Goal: Task Accomplishment & Management: Use online tool/utility

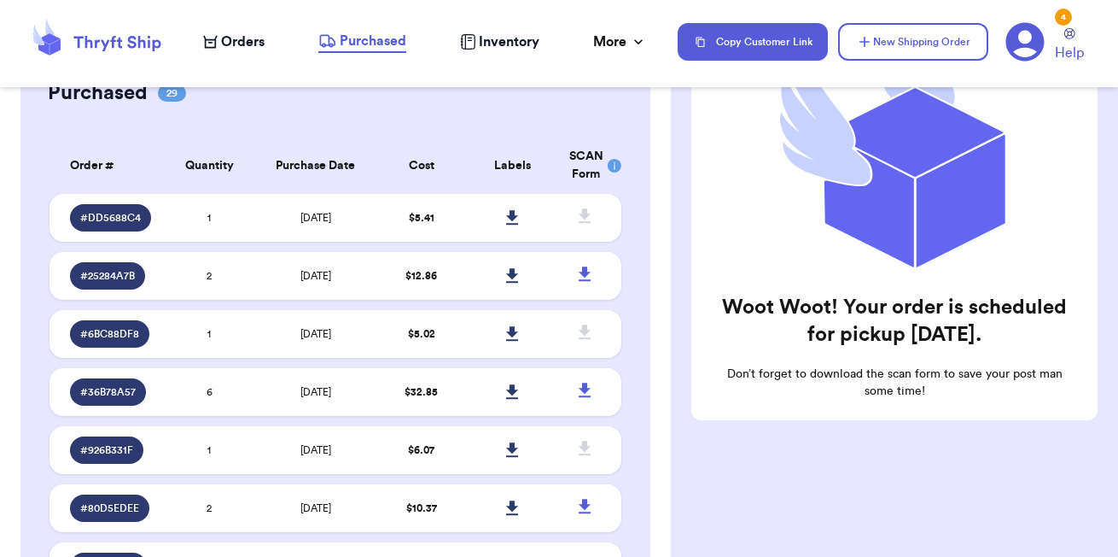
scroll to position [10, 0]
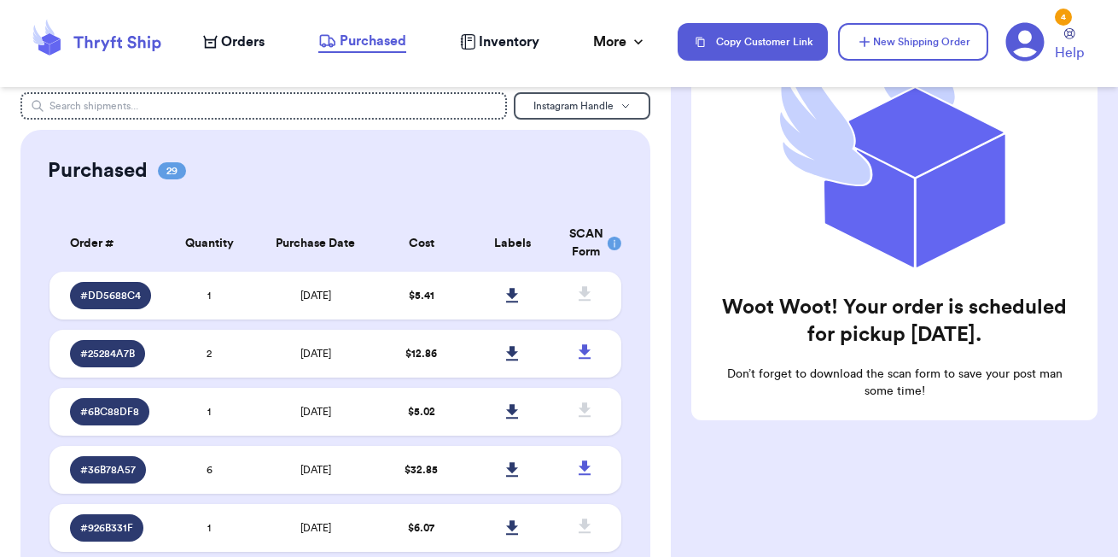
click at [231, 47] on span "Orders" at bounding box center [243, 42] width 44 height 20
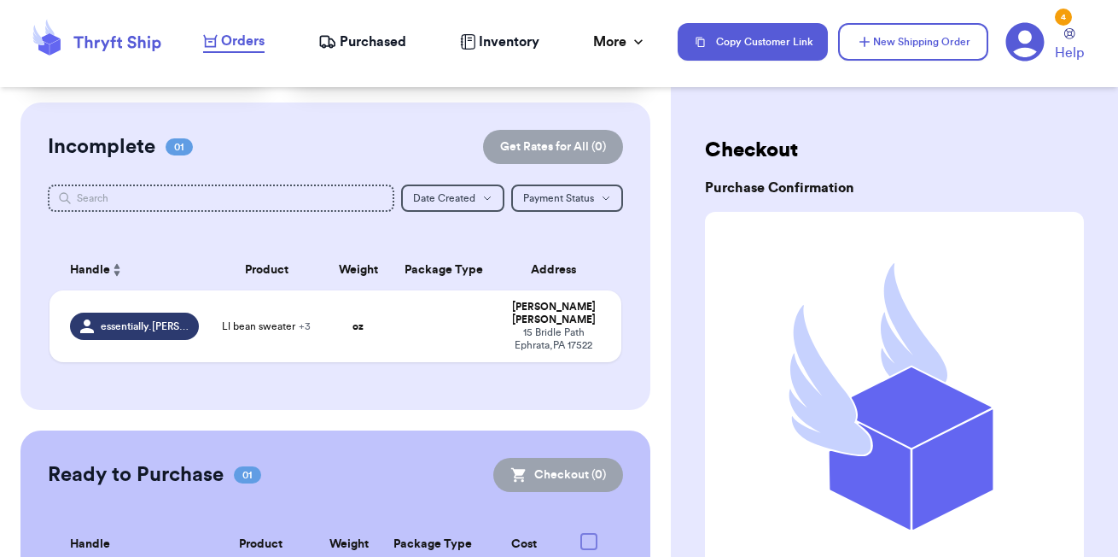
scroll to position [116, 0]
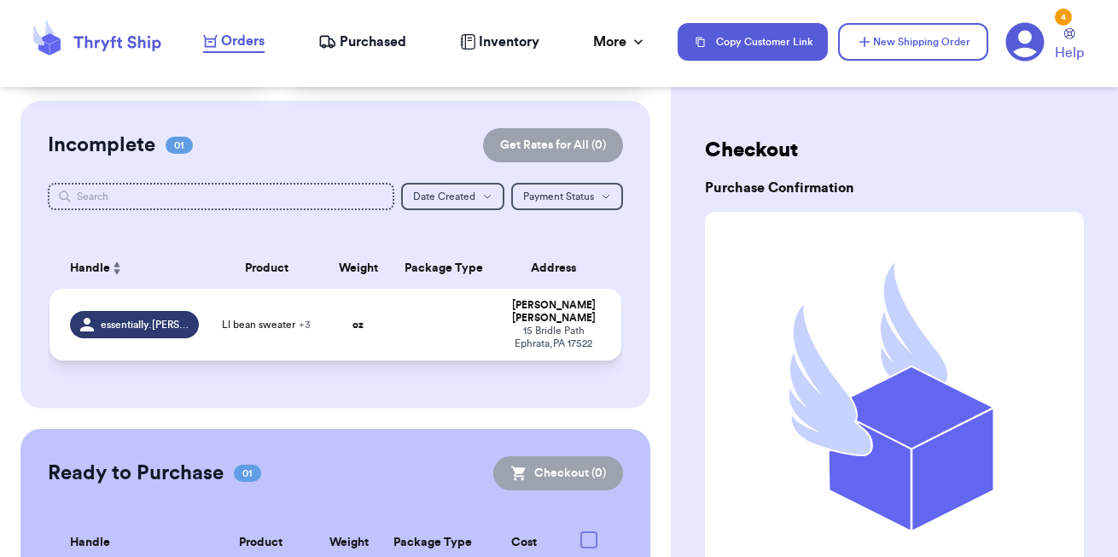
click at [401, 324] on td at bounding box center [444, 325] width 103 height 72
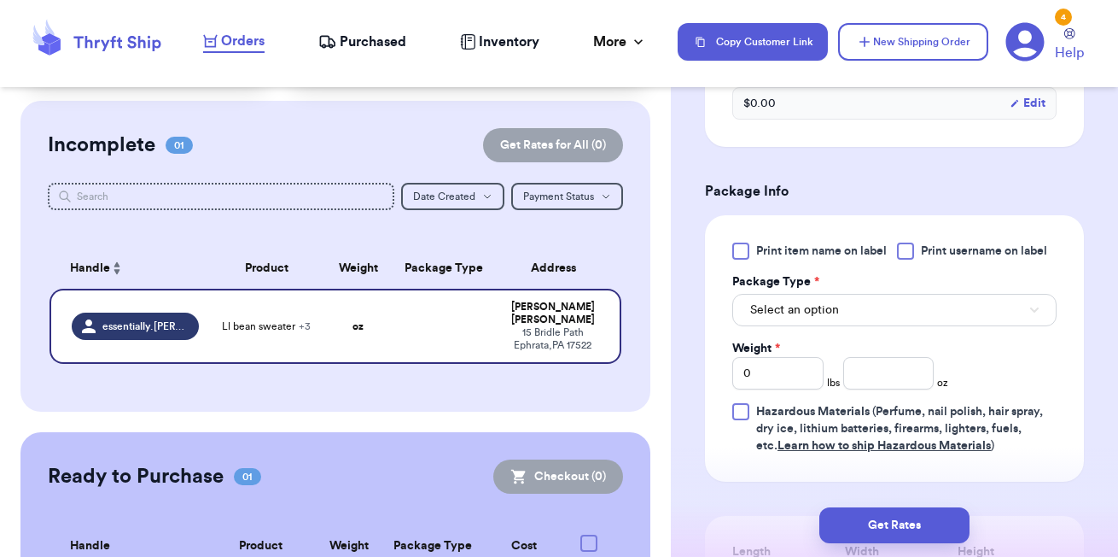
scroll to position [834, 0]
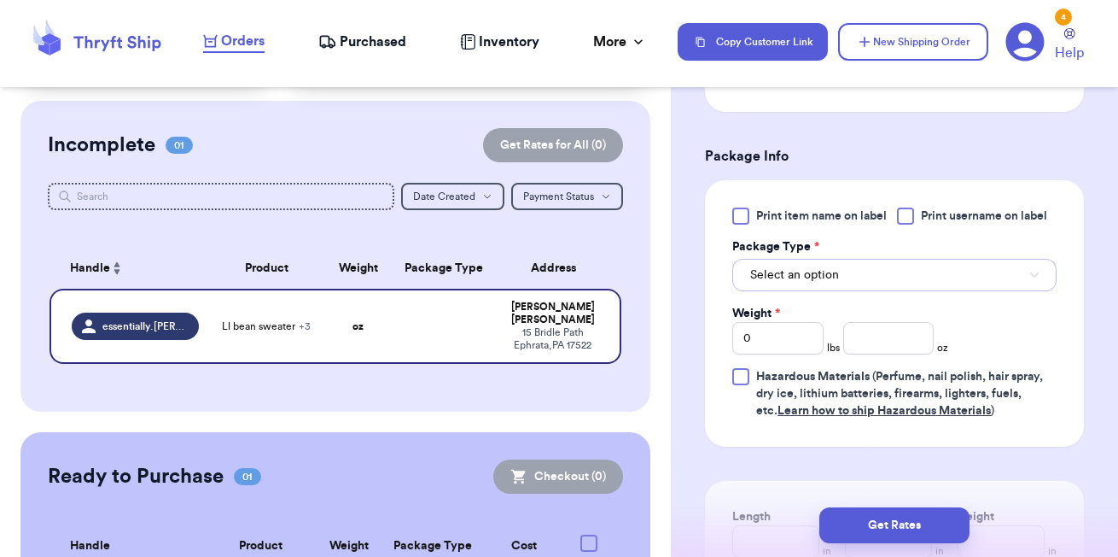
click at [868, 278] on button "Select an option" at bounding box center [894, 275] width 324 height 32
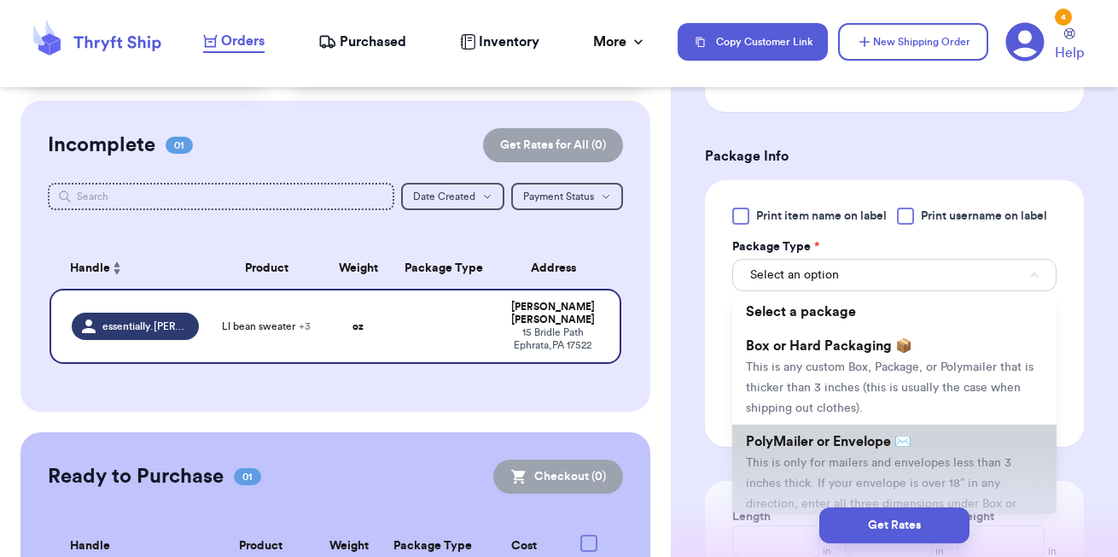
click at [831, 477] on li "PolyMailer or Envelope ✉️ This is only for mailers and envelopes less than 3 in…" at bounding box center [894, 482] width 324 height 116
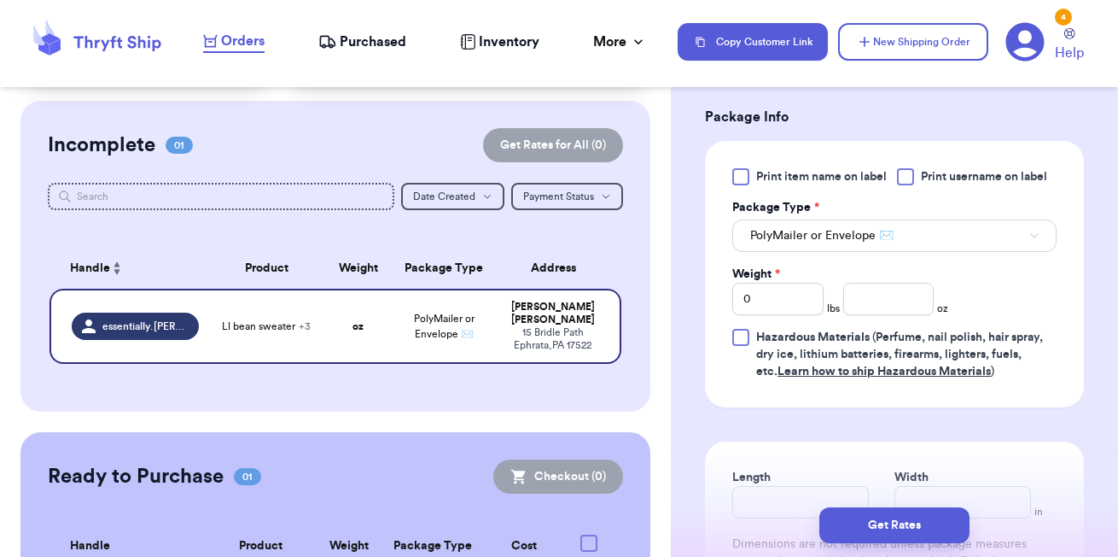
scroll to position [909, 0]
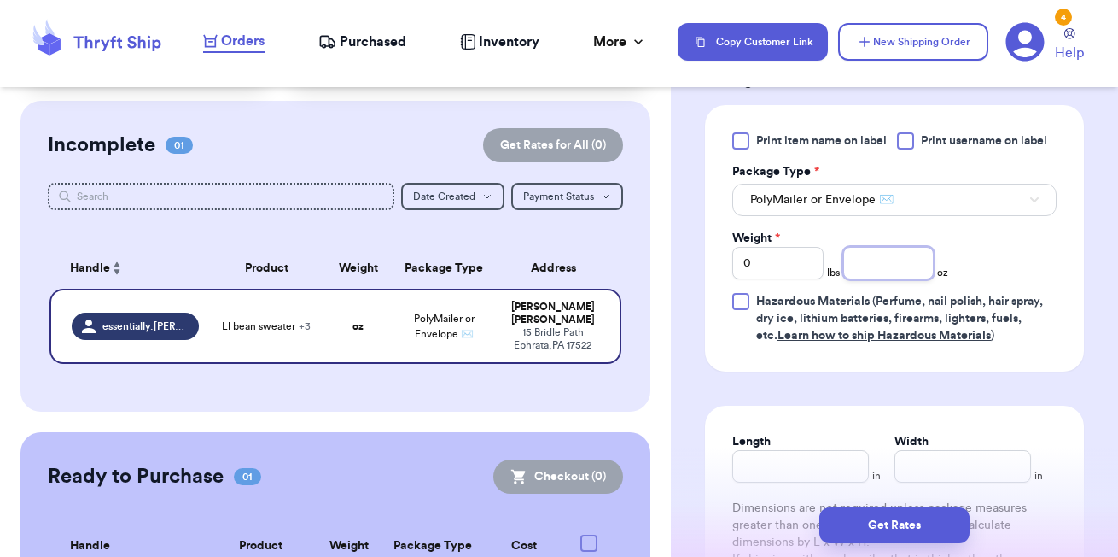
click at [869, 277] on input "number" at bounding box center [888, 263] width 91 height 32
click at [787, 279] on input "0" at bounding box center [777, 263] width 91 height 32
type input "1"
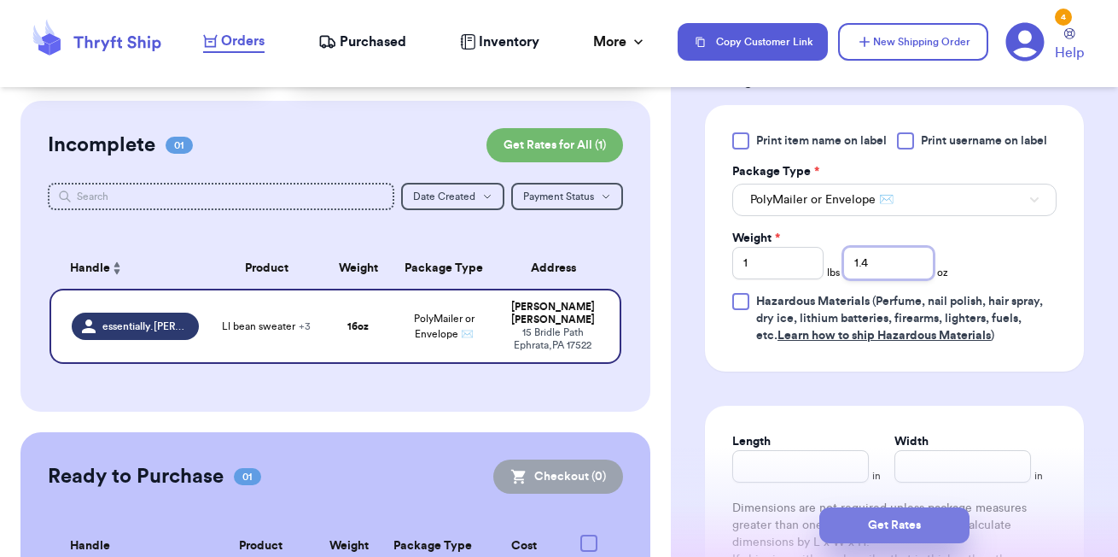
type input "1.4"
click at [922, 522] on button "Get Rates" at bounding box center [894, 525] width 150 height 36
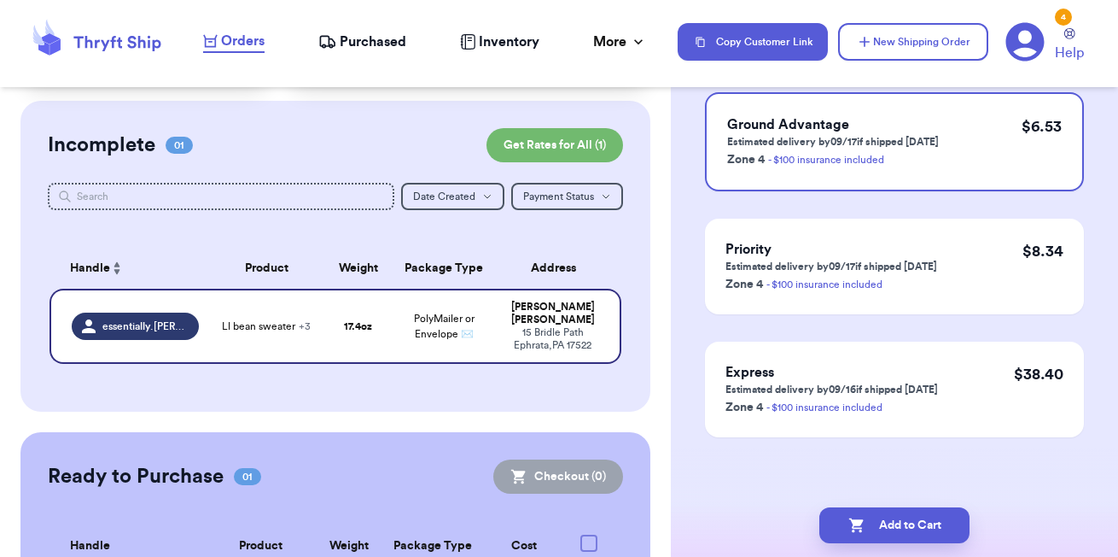
scroll to position [0, 0]
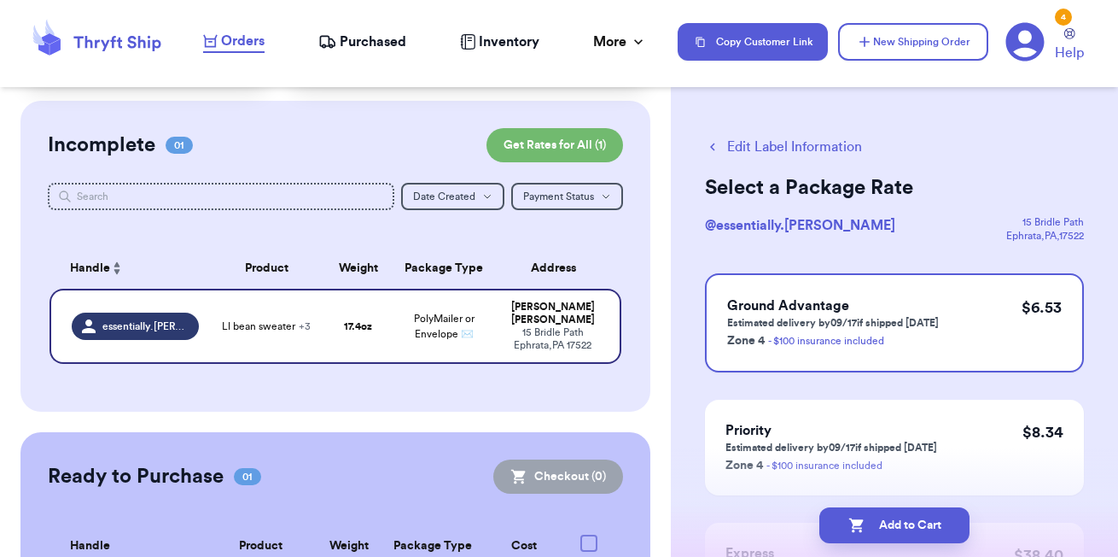
click at [765, 143] on button "Edit Label Information" at bounding box center [783, 147] width 157 height 20
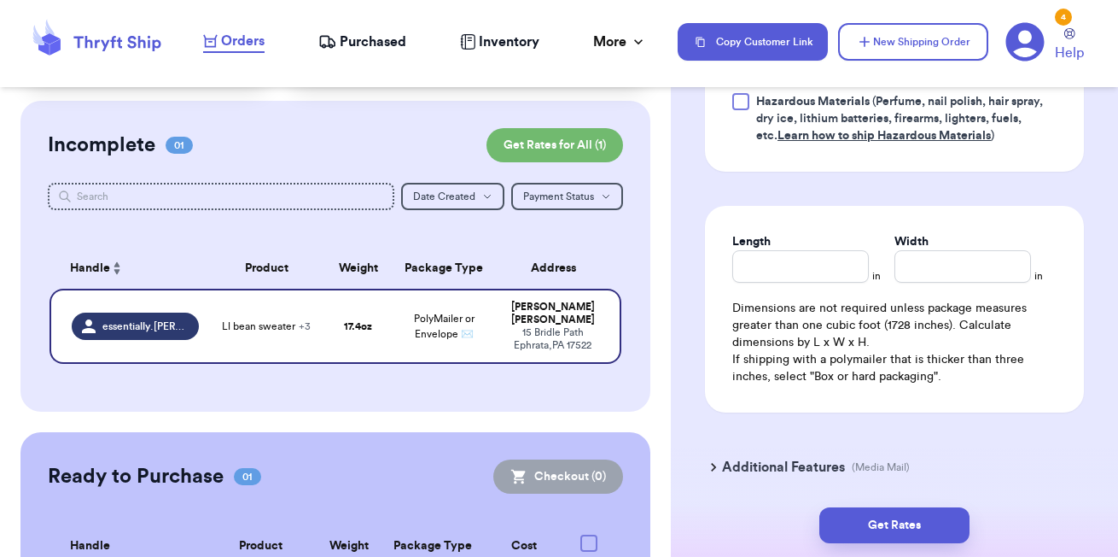
scroll to position [1176, 0]
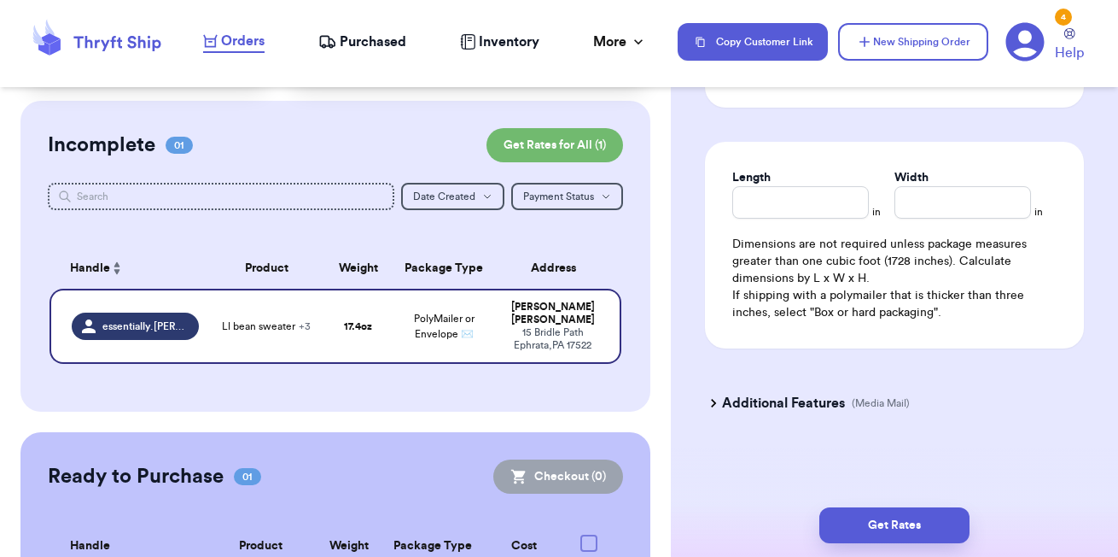
click at [784, 219] on div "Length in Width in Dimensions are not required unless package measures greater …" at bounding box center [894, 245] width 379 height 207
click at [780, 214] on input "Length" at bounding box center [800, 202] width 137 height 32
type input "10.5"
type input "9"
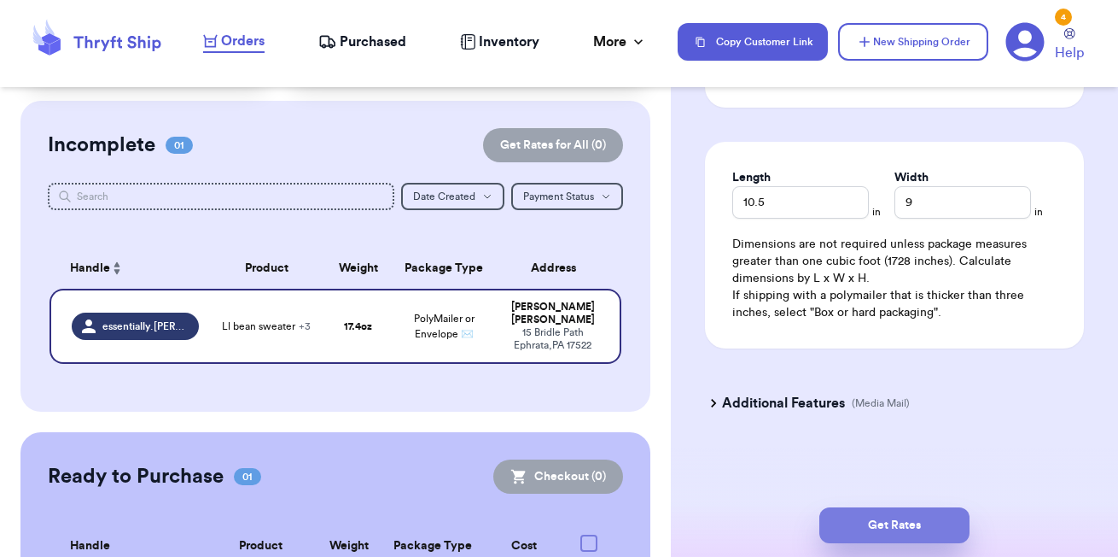
click at [902, 522] on button "Get Rates" at bounding box center [894, 525] width 150 height 36
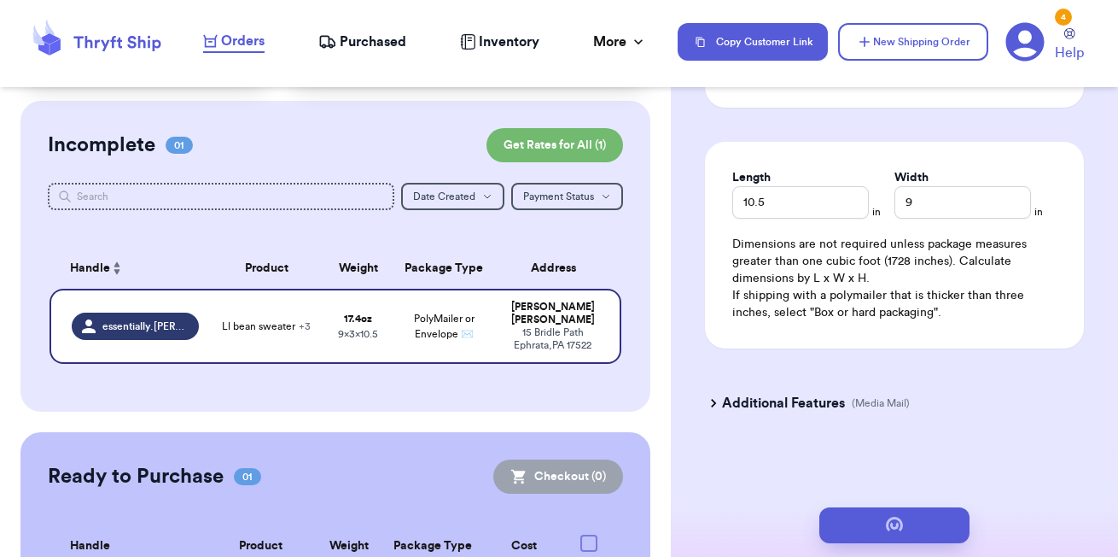
scroll to position [0, 0]
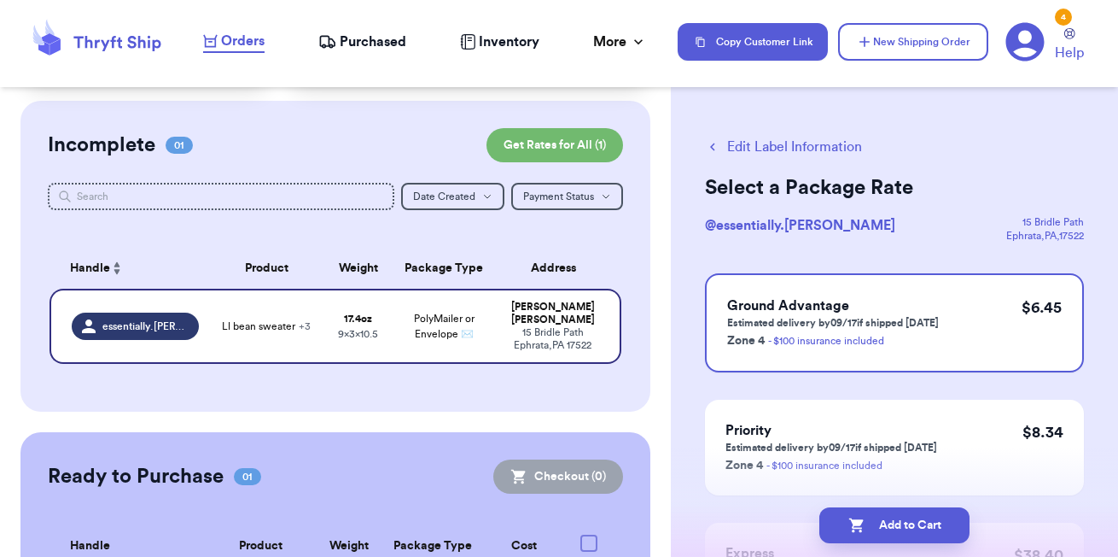
click at [755, 152] on button "Edit Label Information" at bounding box center [783, 147] width 157 height 20
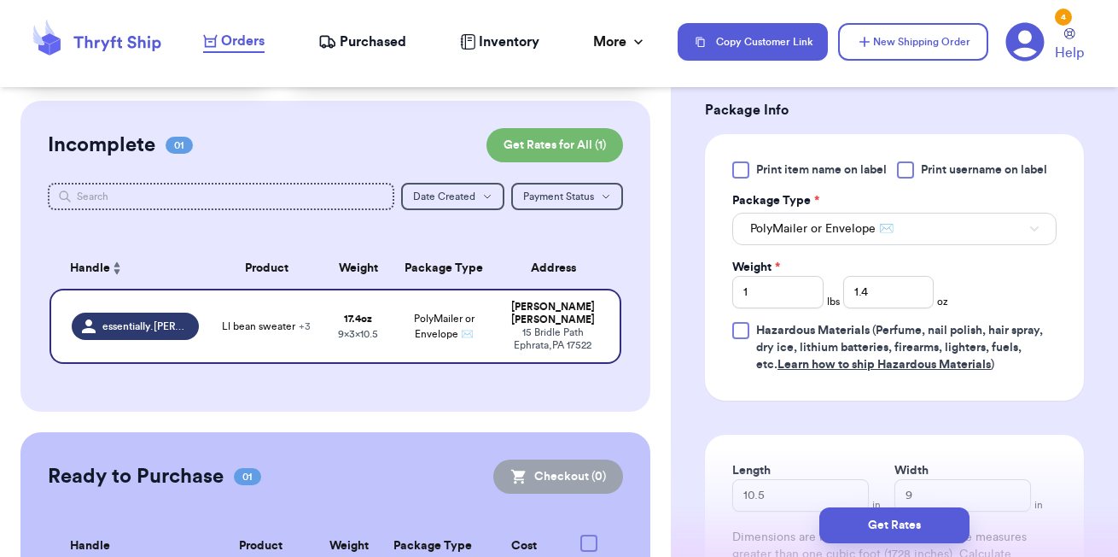
scroll to position [1176, 0]
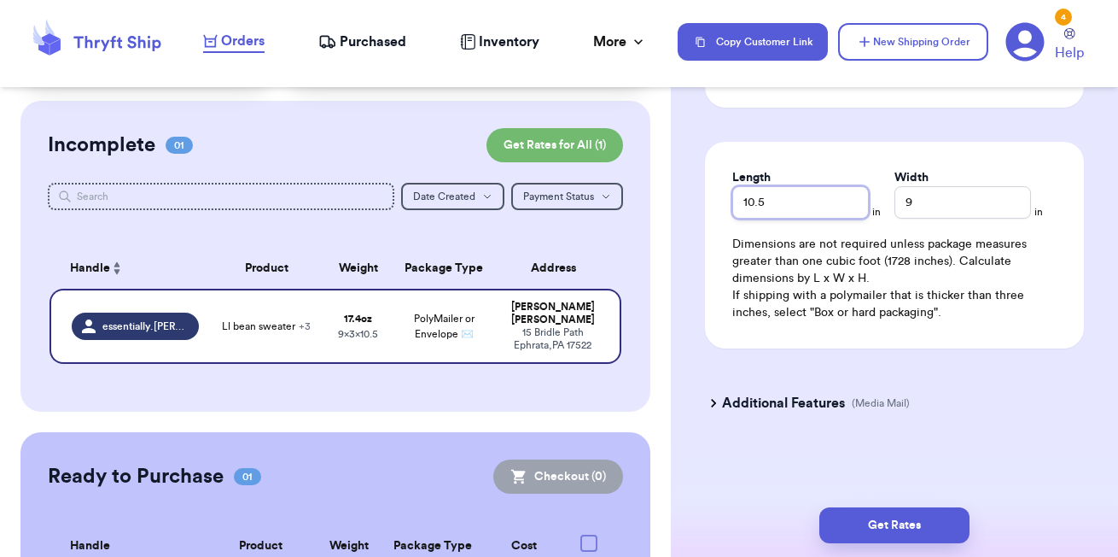
click at [802, 207] on input "10.5" at bounding box center [800, 202] width 137 height 32
type input "1"
click at [918, 201] on input "9" at bounding box center [963, 202] width 137 height 32
click at [947, 393] on div "Additional Features (Media Mail)" at bounding box center [884, 402] width 379 height 41
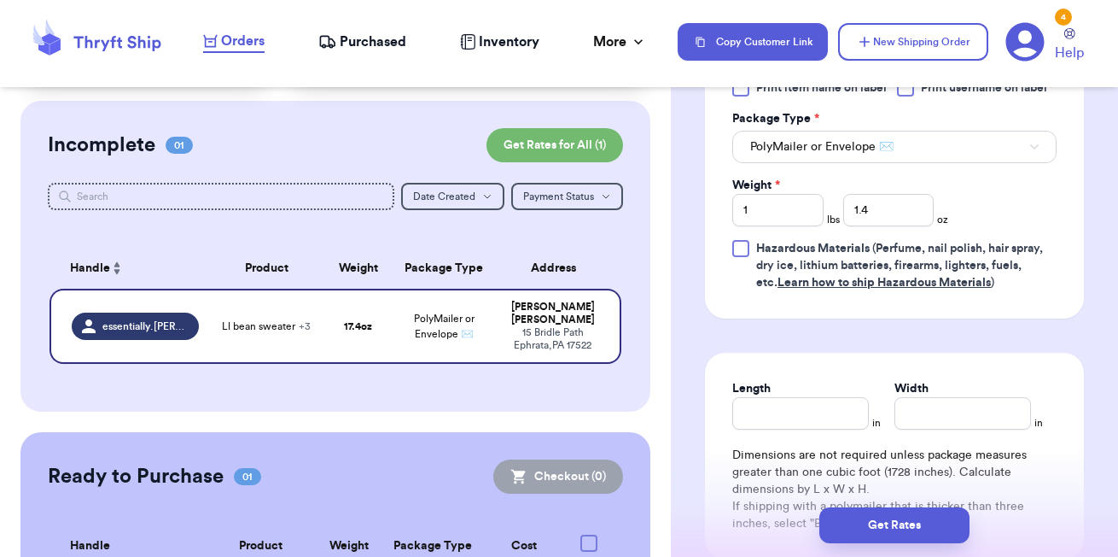
scroll to position [1004, 0]
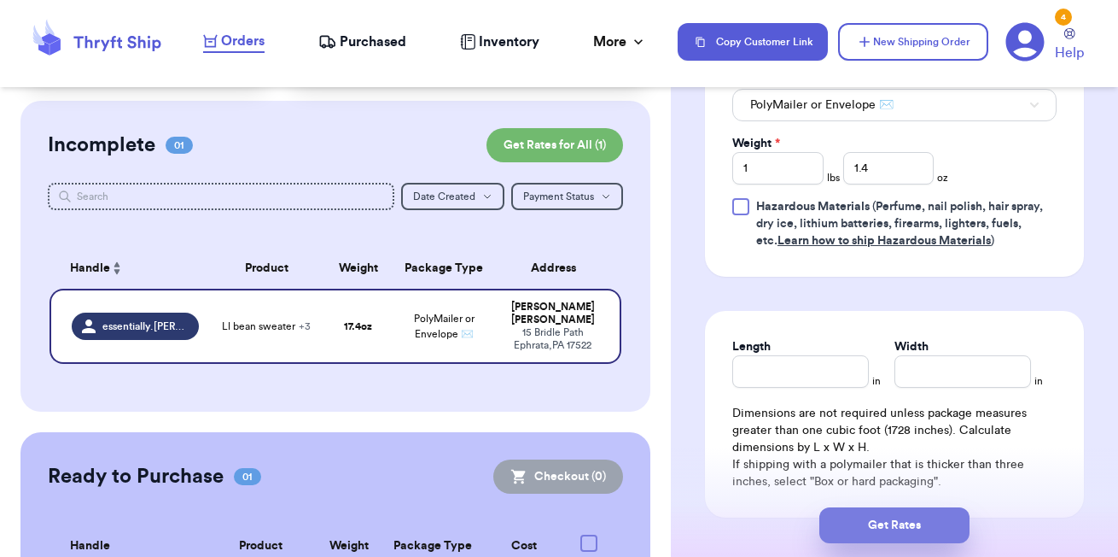
click at [892, 538] on button "Get Rates" at bounding box center [894, 525] width 150 height 36
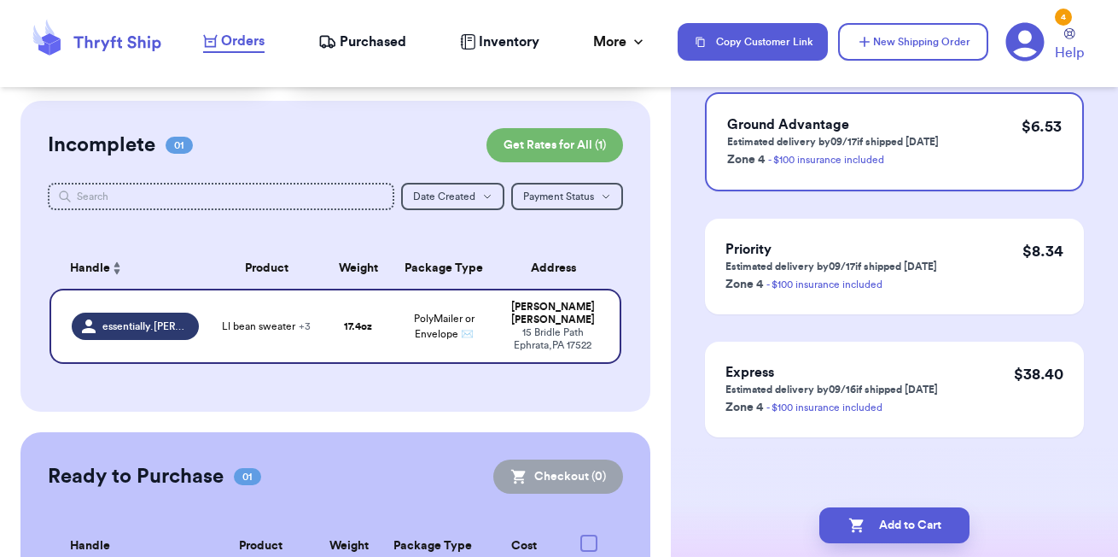
scroll to position [0, 0]
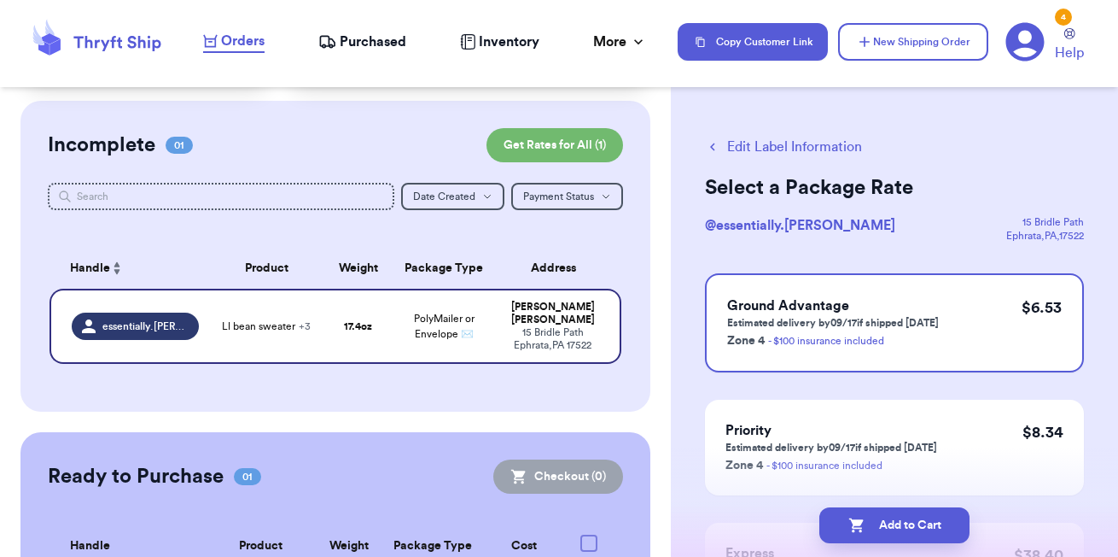
click at [780, 143] on button "Edit Label Information" at bounding box center [783, 147] width 157 height 20
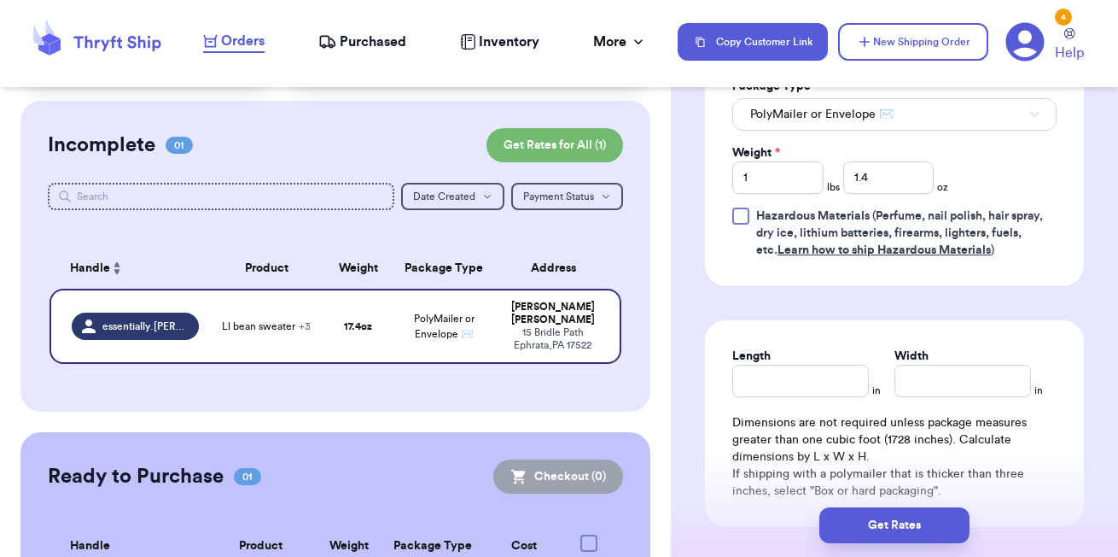
scroll to position [1029, 0]
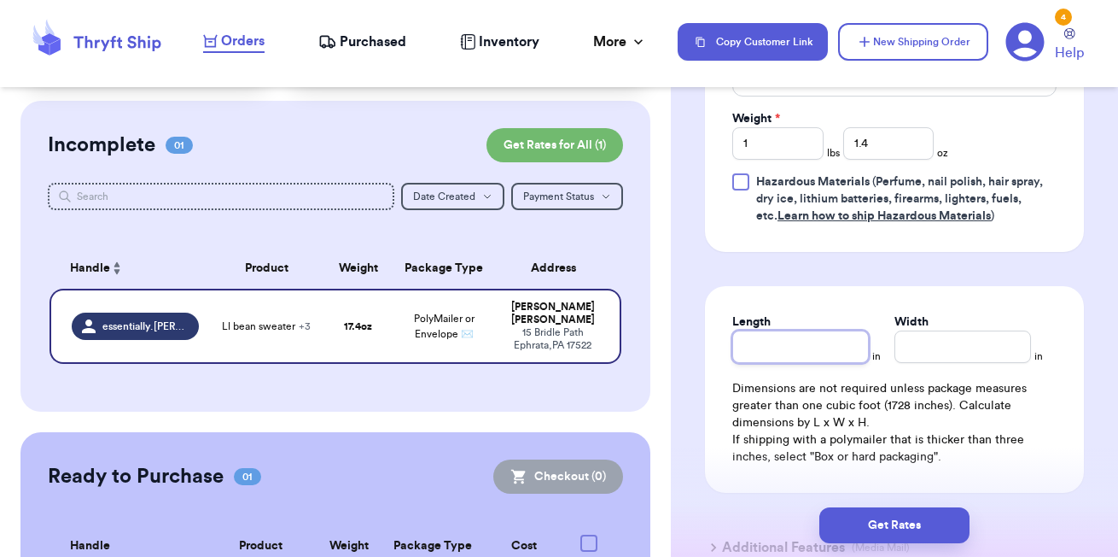
click at [790, 345] on input "Length" at bounding box center [800, 346] width 137 height 32
type input "1"
type input "10"
type input "10.5"
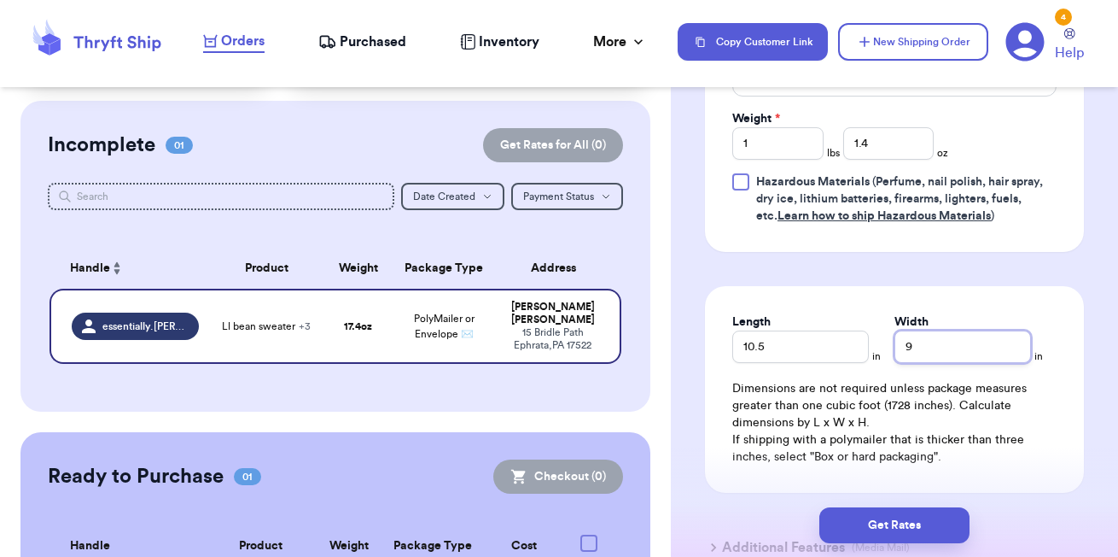
type input "9"
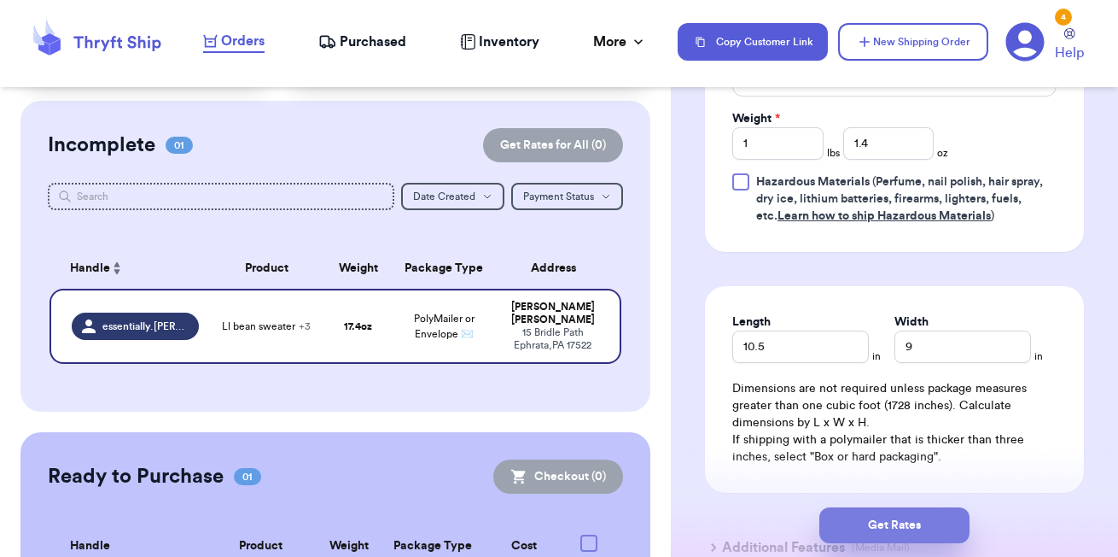
click at [897, 528] on button "Get Rates" at bounding box center [894, 525] width 150 height 36
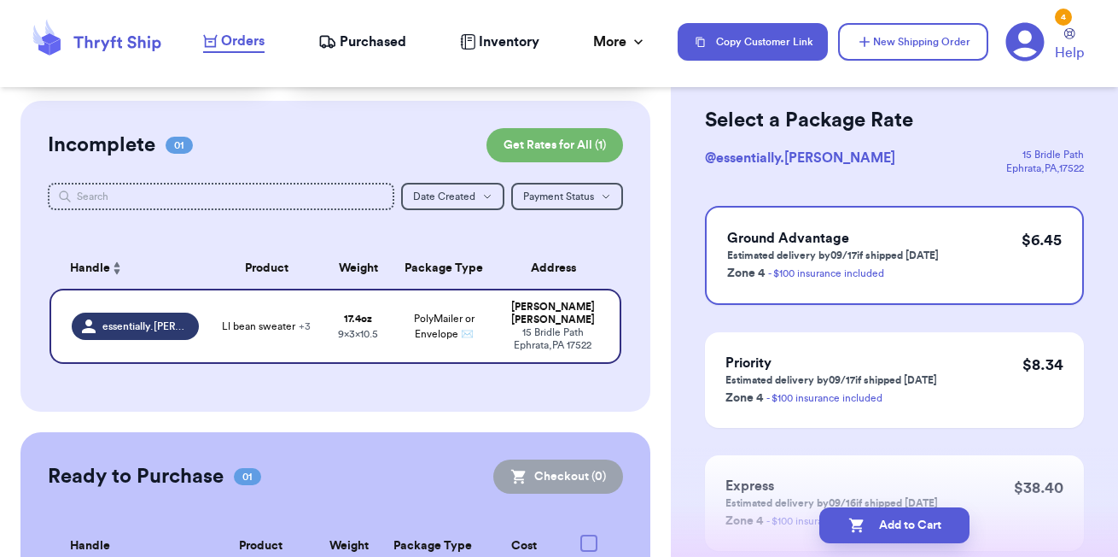
scroll to position [62, 0]
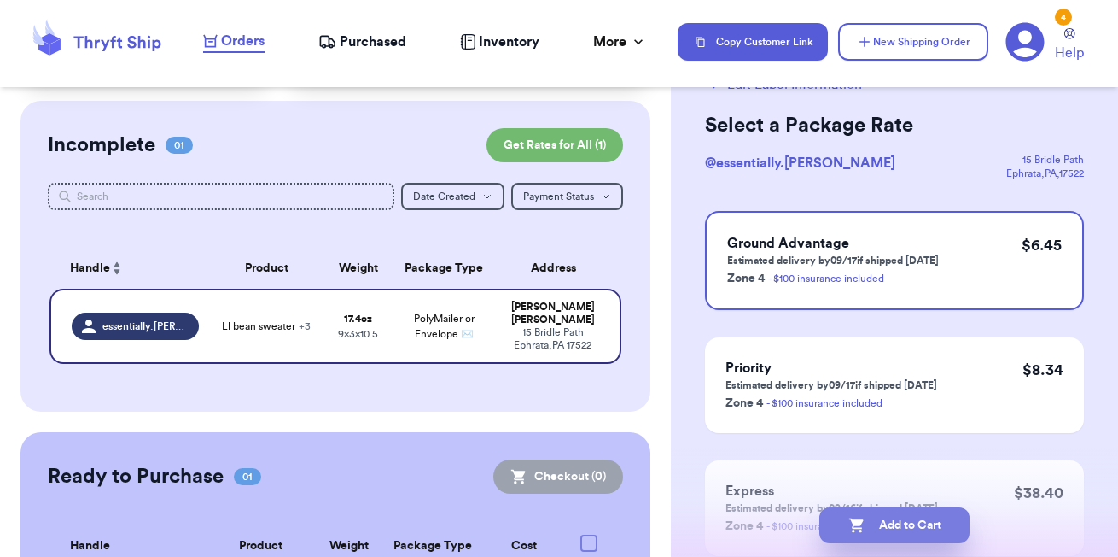
click at [878, 526] on button "Add to Cart" at bounding box center [894, 525] width 150 height 36
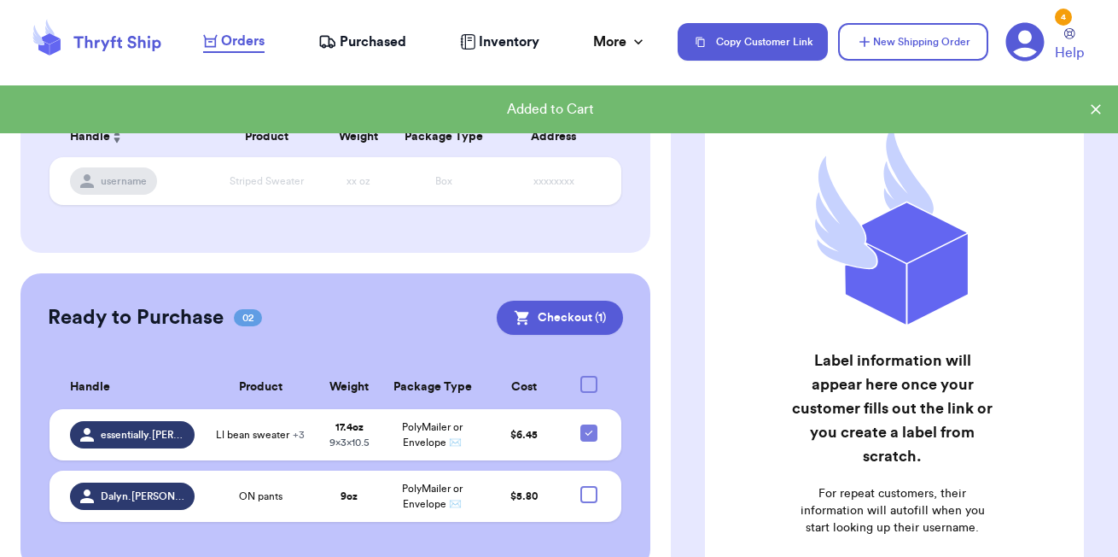
scroll to position [295, 0]
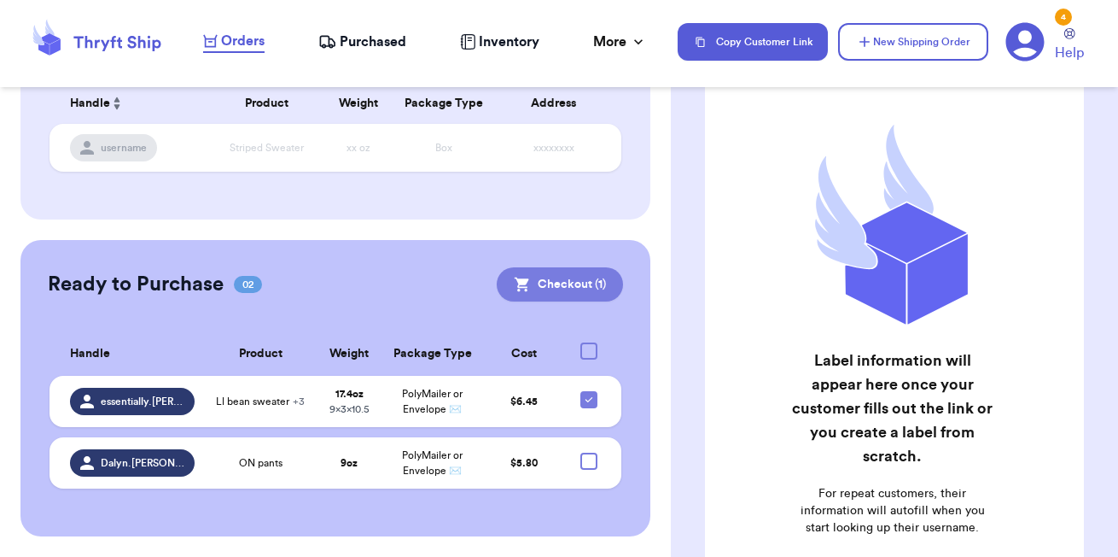
click at [581, 274] on button "Checkout ( 1 )" at bounding box center [560, 284] width 126 height 34
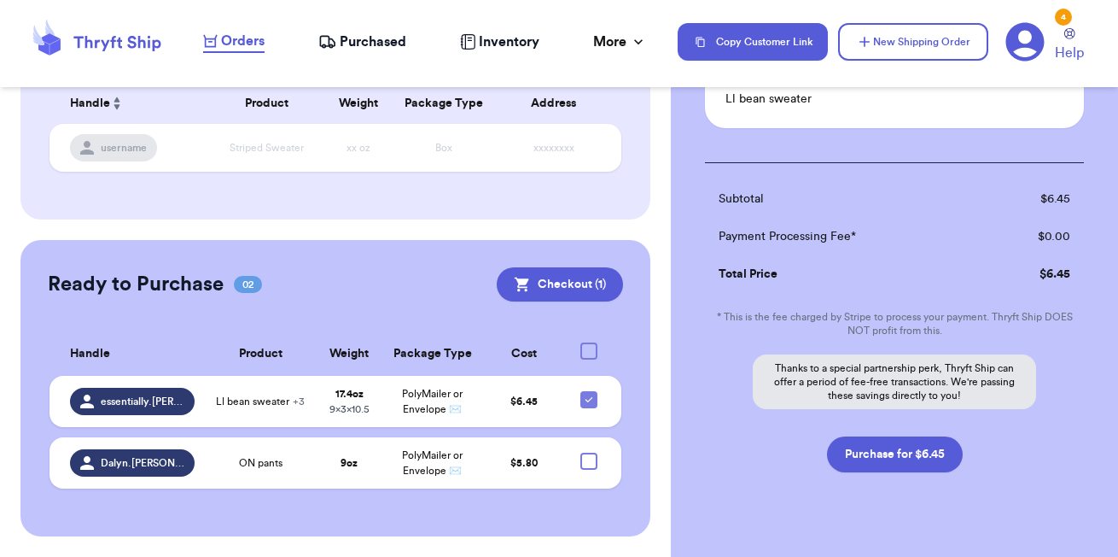
scroll to position [205, 0]
click at [890, 435] on button "Purchase for $6.45" at bounding box center [895, 453] width 136 height 36
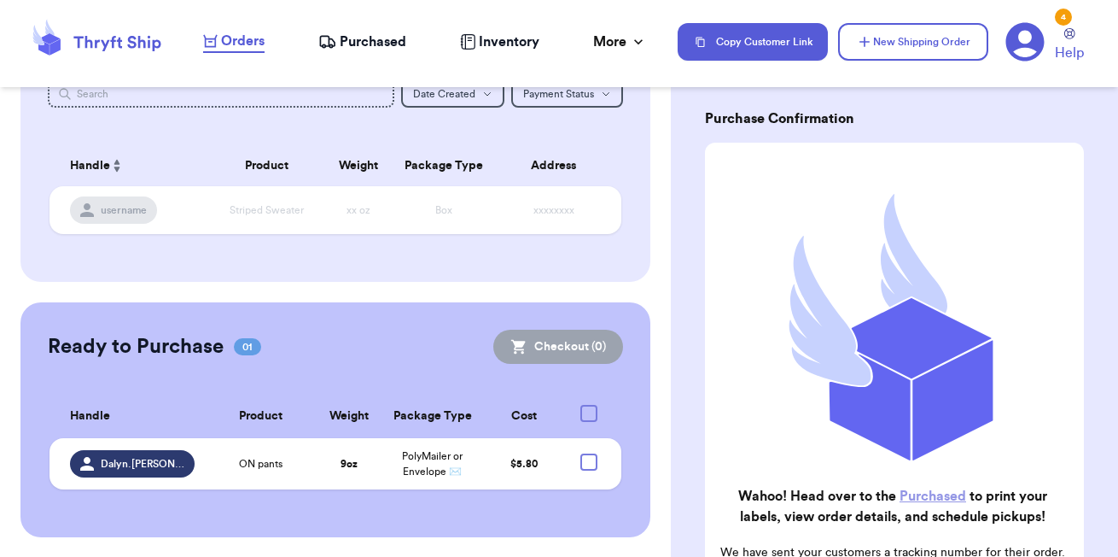
scroll to position [0, 0]
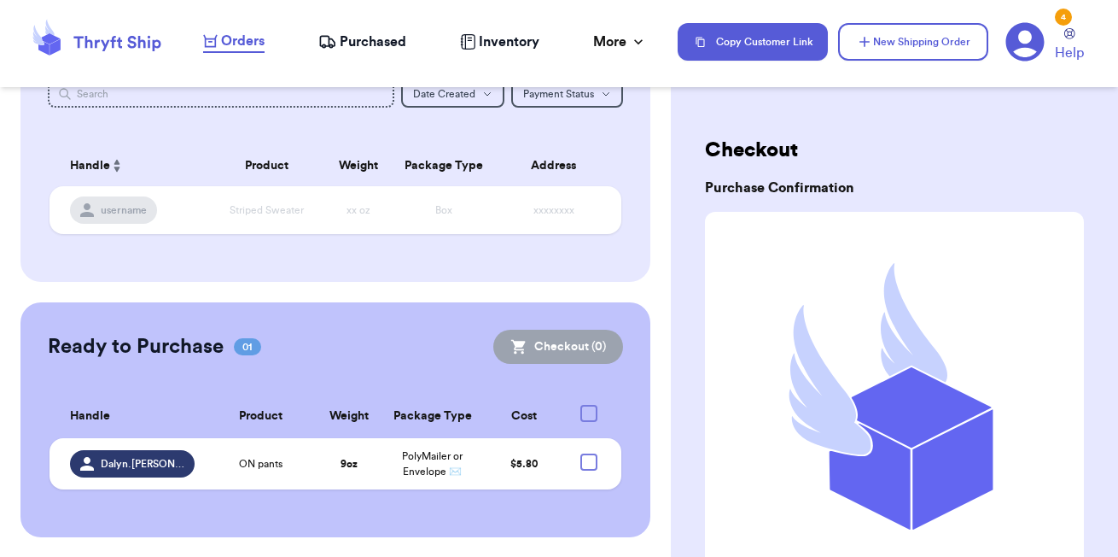
click at [391, 59] on nav "Orders Purchased Inventory More Stats Completed Orders Payments Payouts Copy Cu…" at bounding box center [652, 42] width 932 height 56
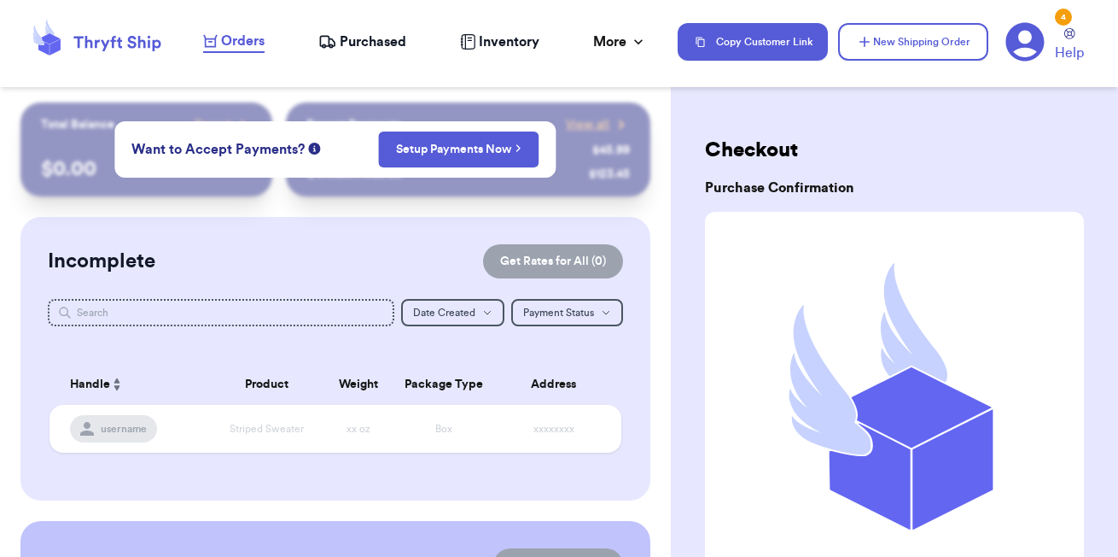
click at [248, 41] on span "Orders" at bounding box center [243, 41] width 44 height 20
click at [372, 32] on span "Purchased" at bounding box center [373, 42] width 67 height 20
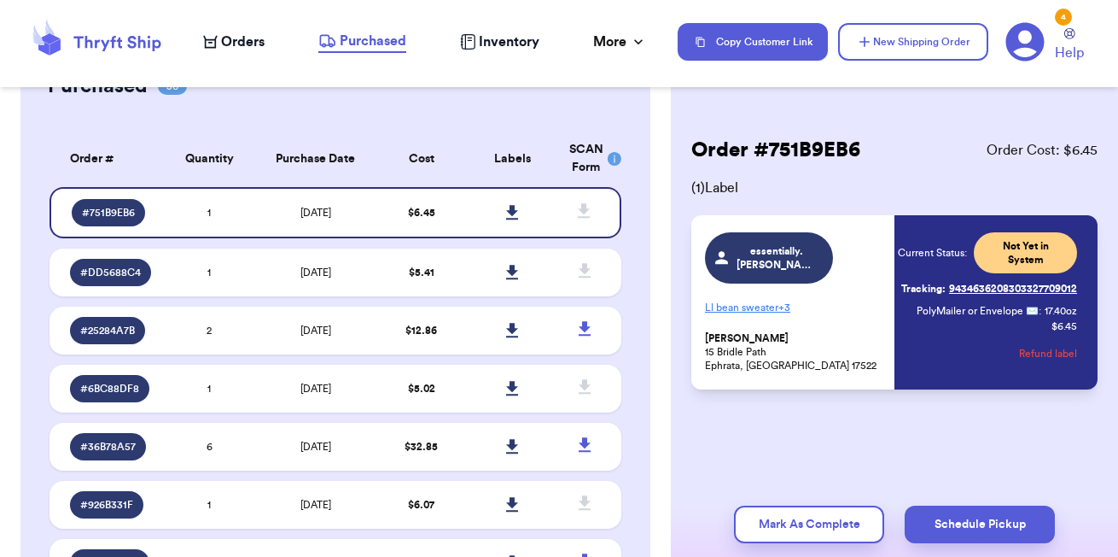
scroll to position [161, 0]
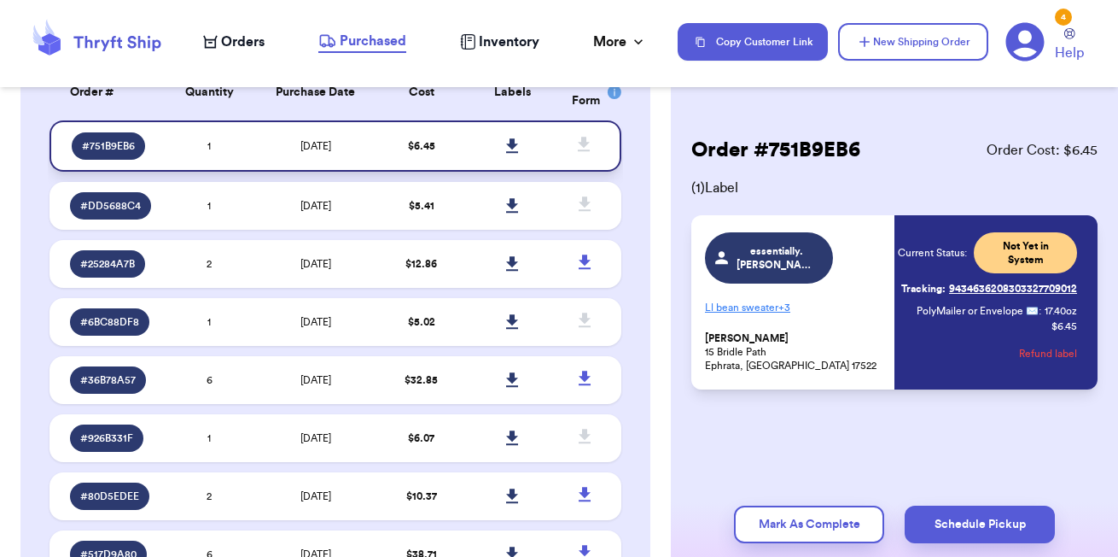
click at [513, 140] on icon at bounding box center [512, 145] width 12 height 15
click at [736, 303] on p "Ll bean sweater + 3" at bounding box center [794, 307] width 179 height 27
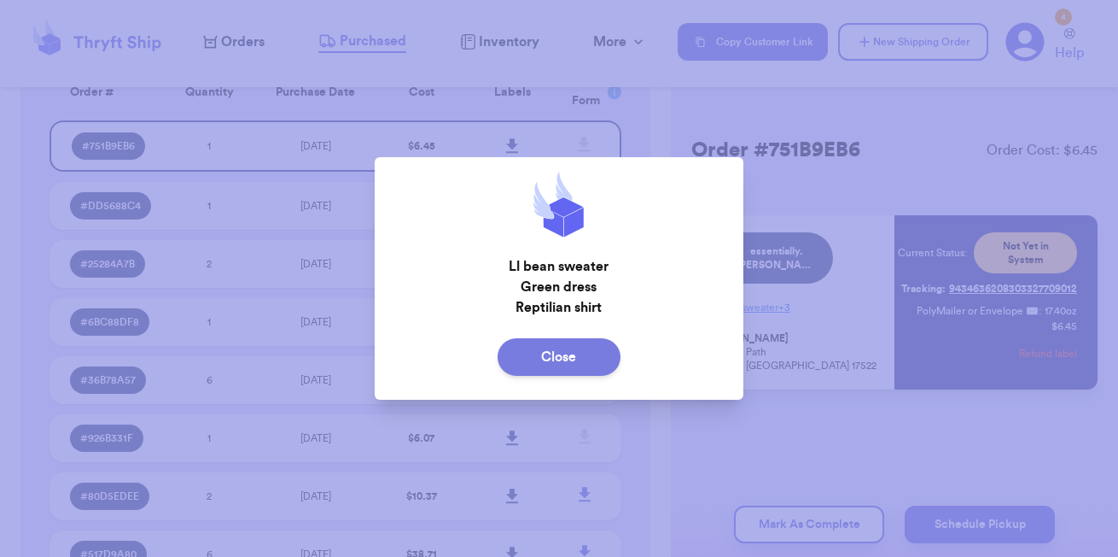
click at [585, 356] on button "Close" at bounding box center [559, 357] width 123 height 38
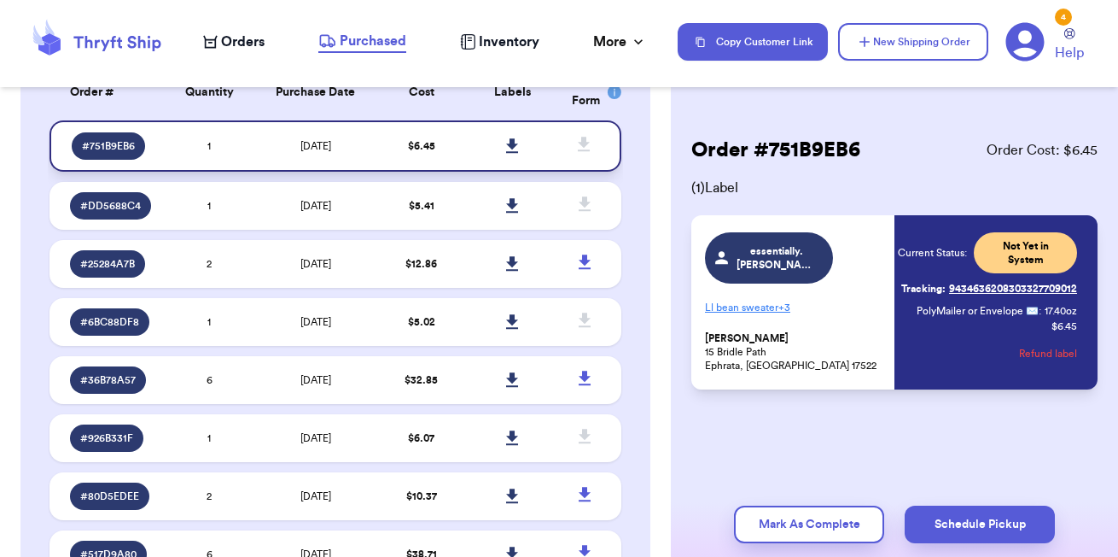
click at [510, 154] on link at bounding box center [513, 146] width 38 height 38
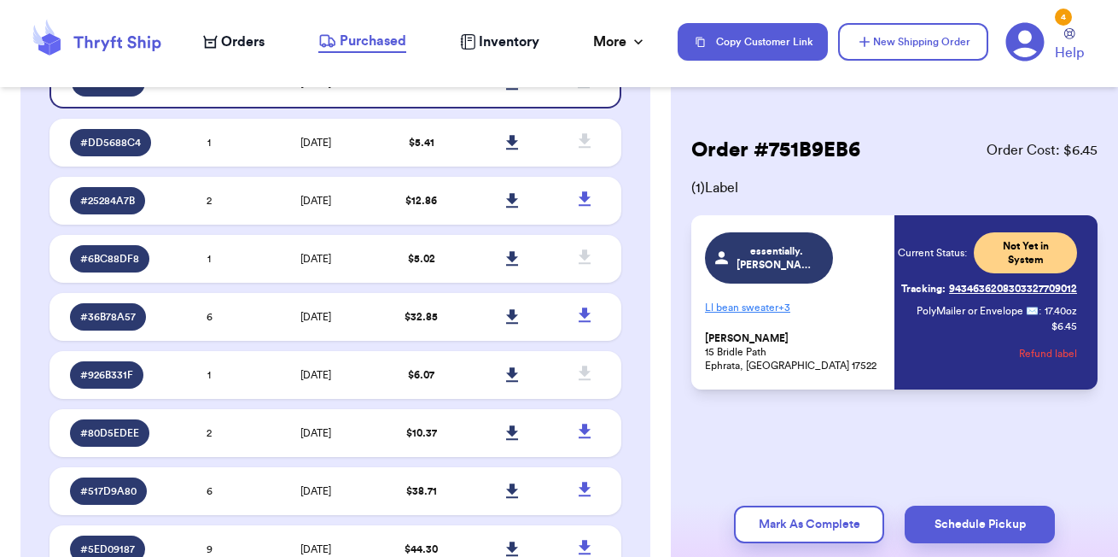
scroll to position [0, 0]
